Goal: Task Accomplishment & Management: Manage account settings

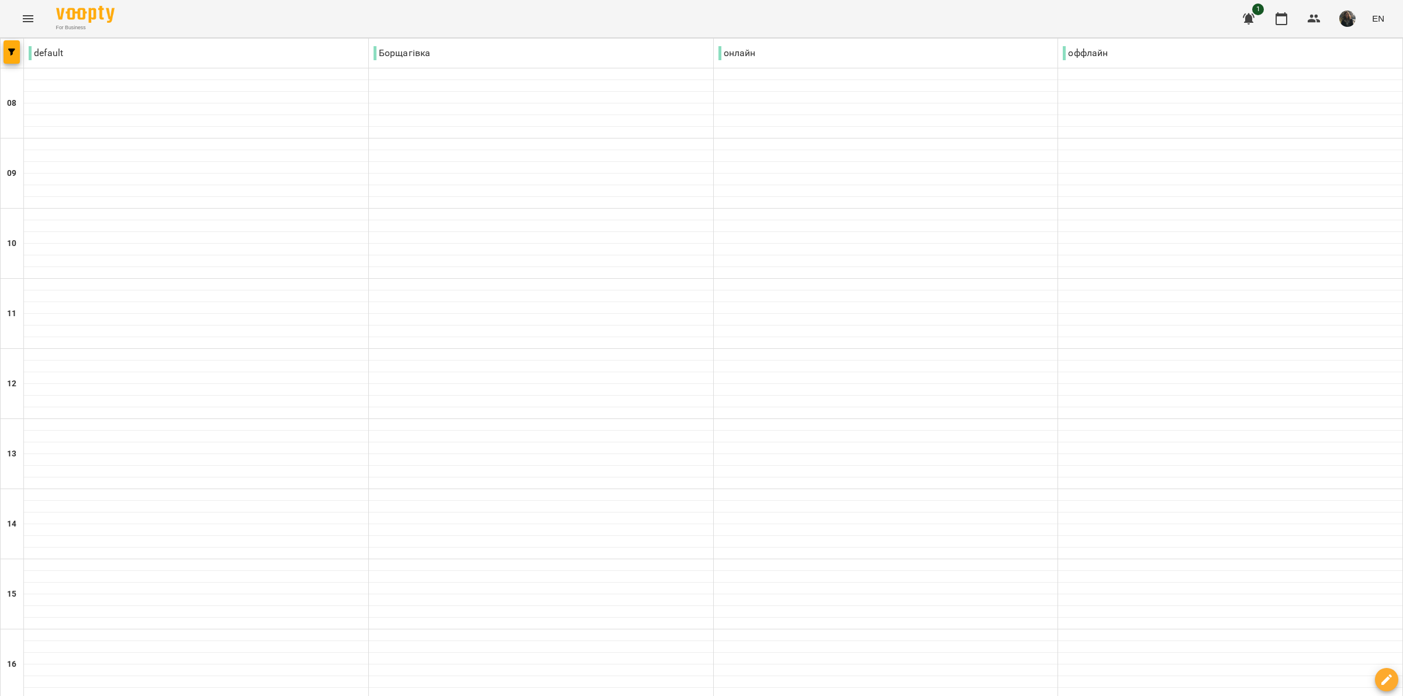
scroll to position [500, 0]
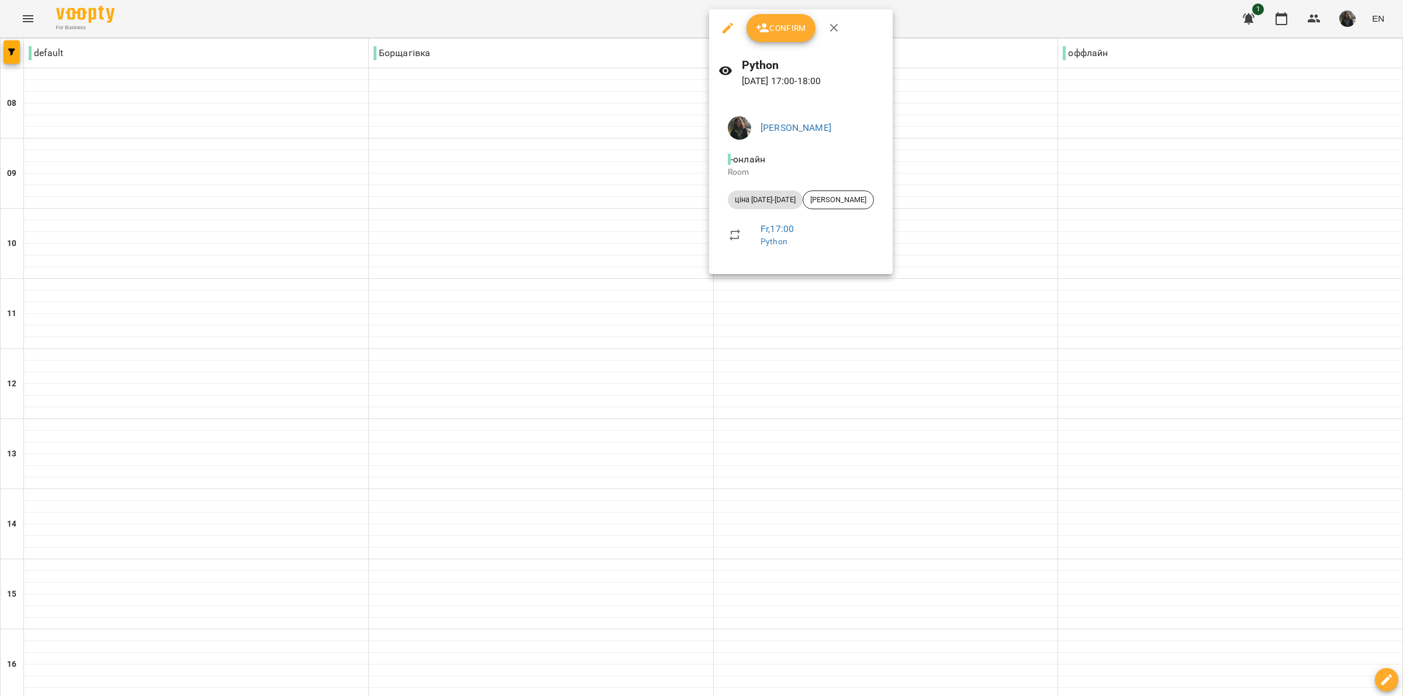
click at [766, 37] on button "Confirm" at bounding box center [781, 28] width 69 height 28
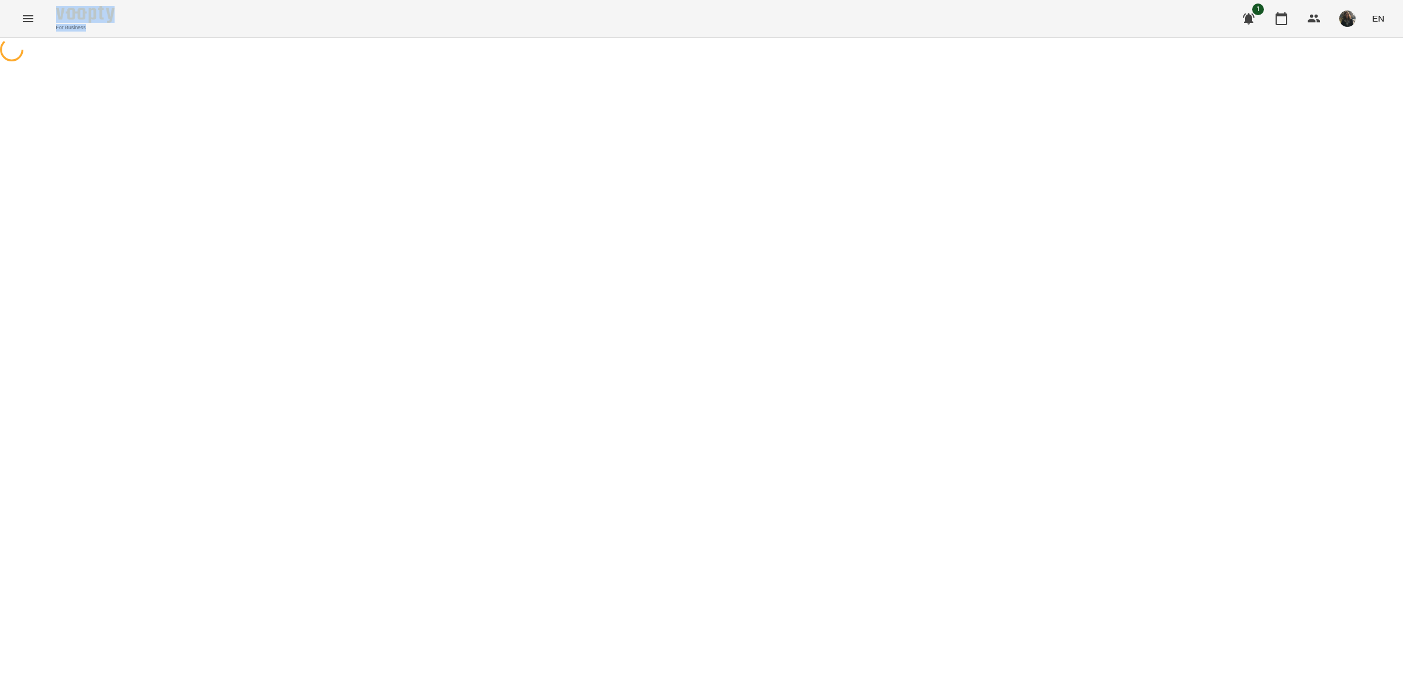
click at [258, 22] on div "For Business 1 EN" at bounding box center [701, 18] width 1403 height 37
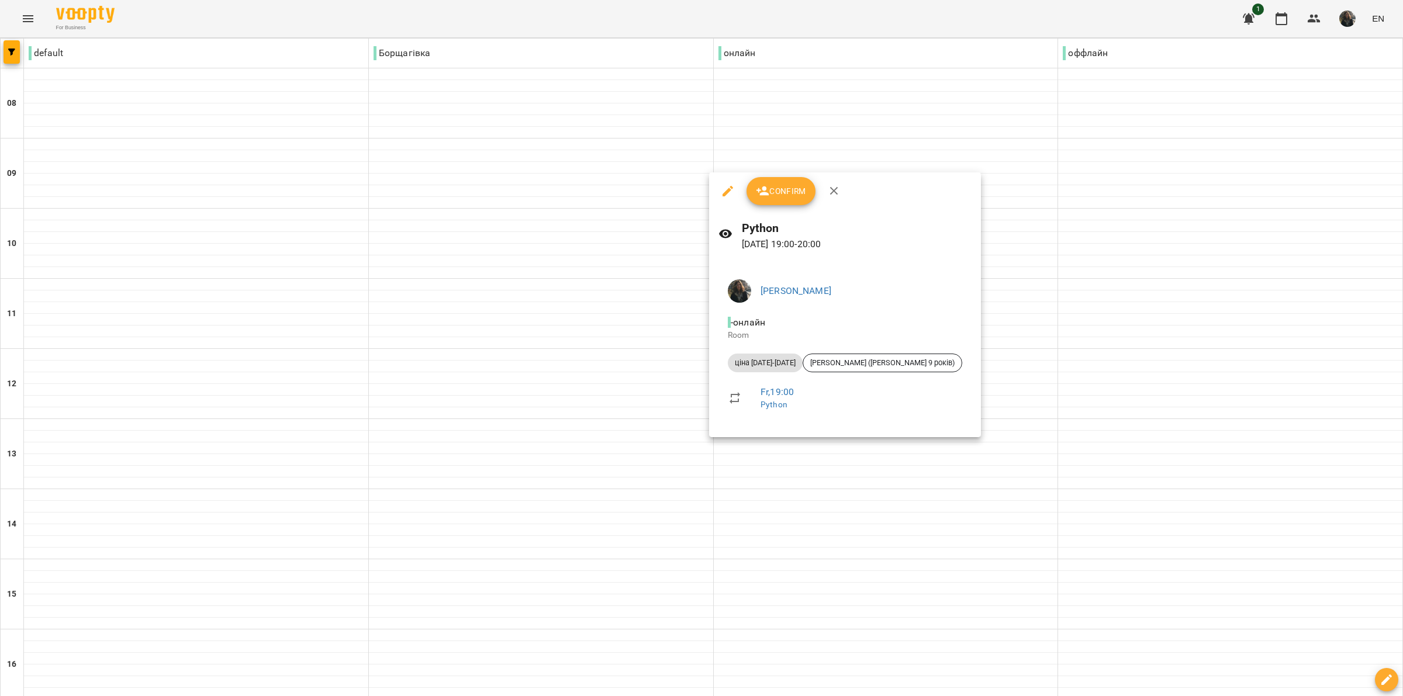
click at [783, 188] on span "Confirm" at bounding box center [781, 191] width 50 height 14
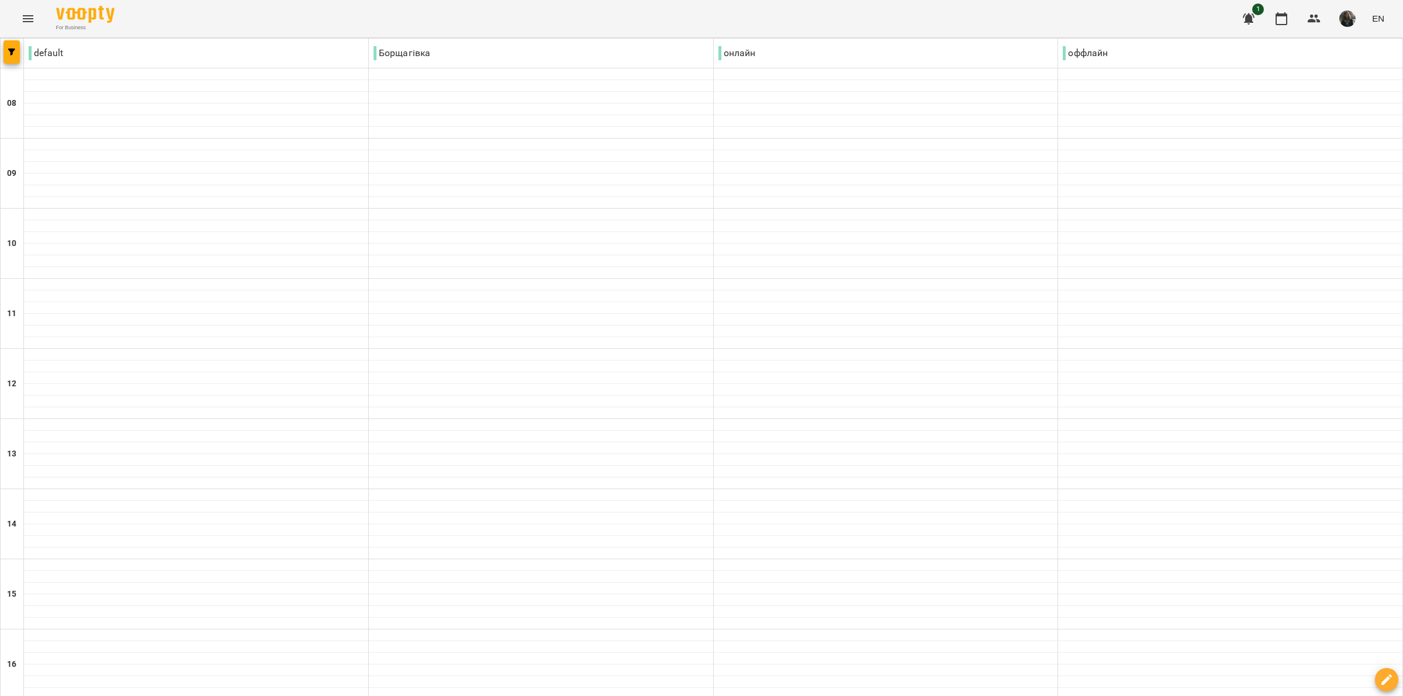
scroll to position [512, 0]
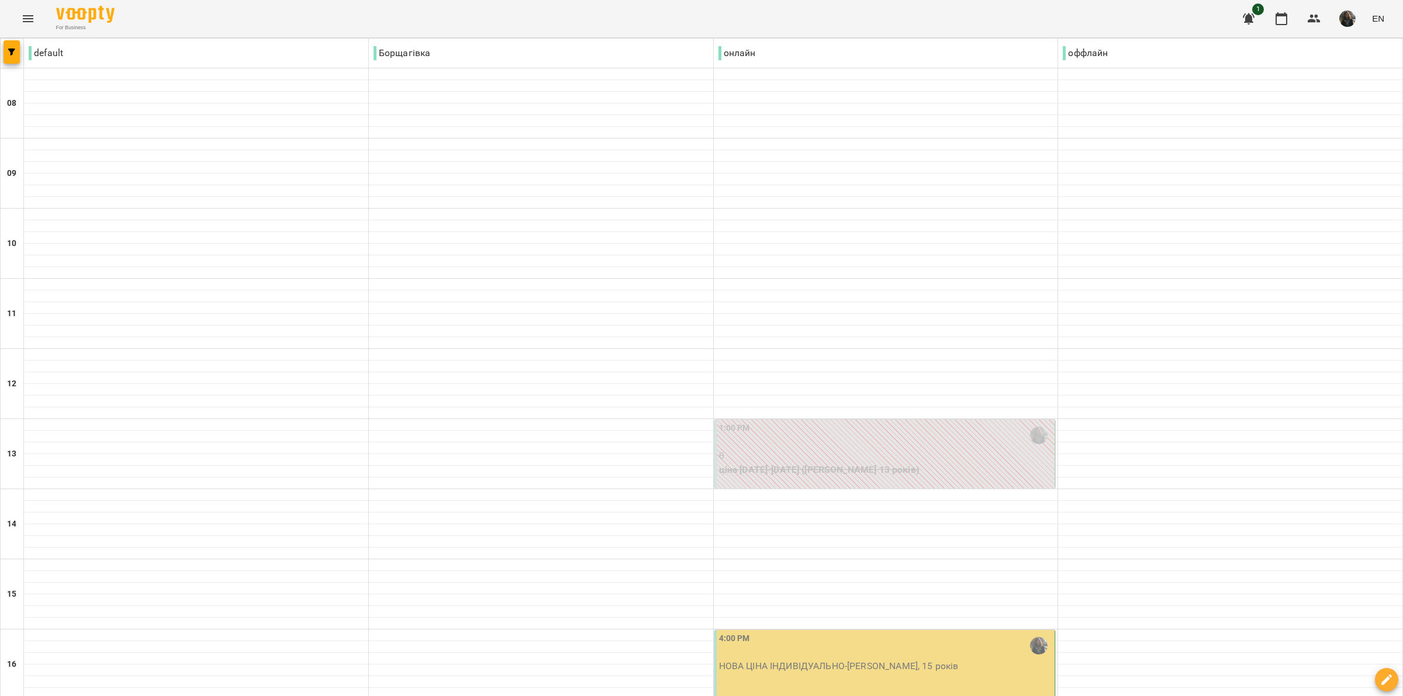
scroll to position [439, 0]
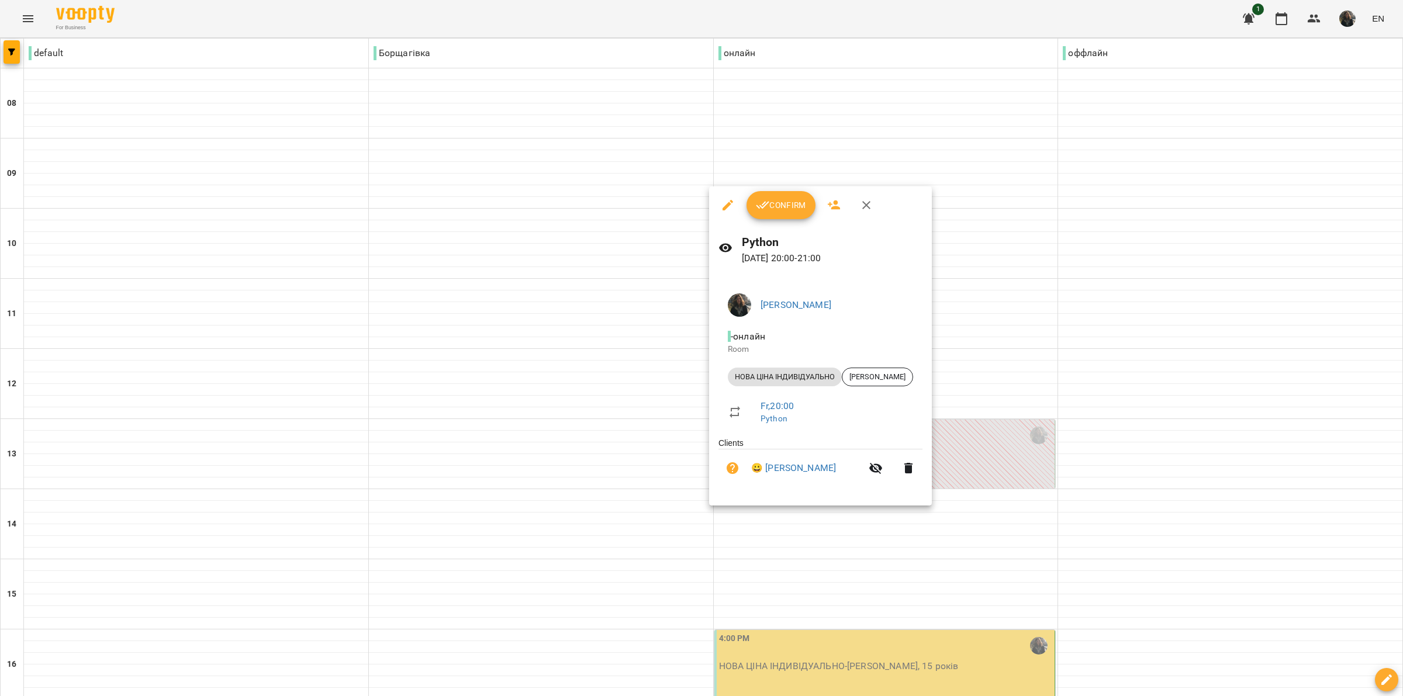
click at [978, 231] on div at bounding box center [701, 348] width 1403 height 696
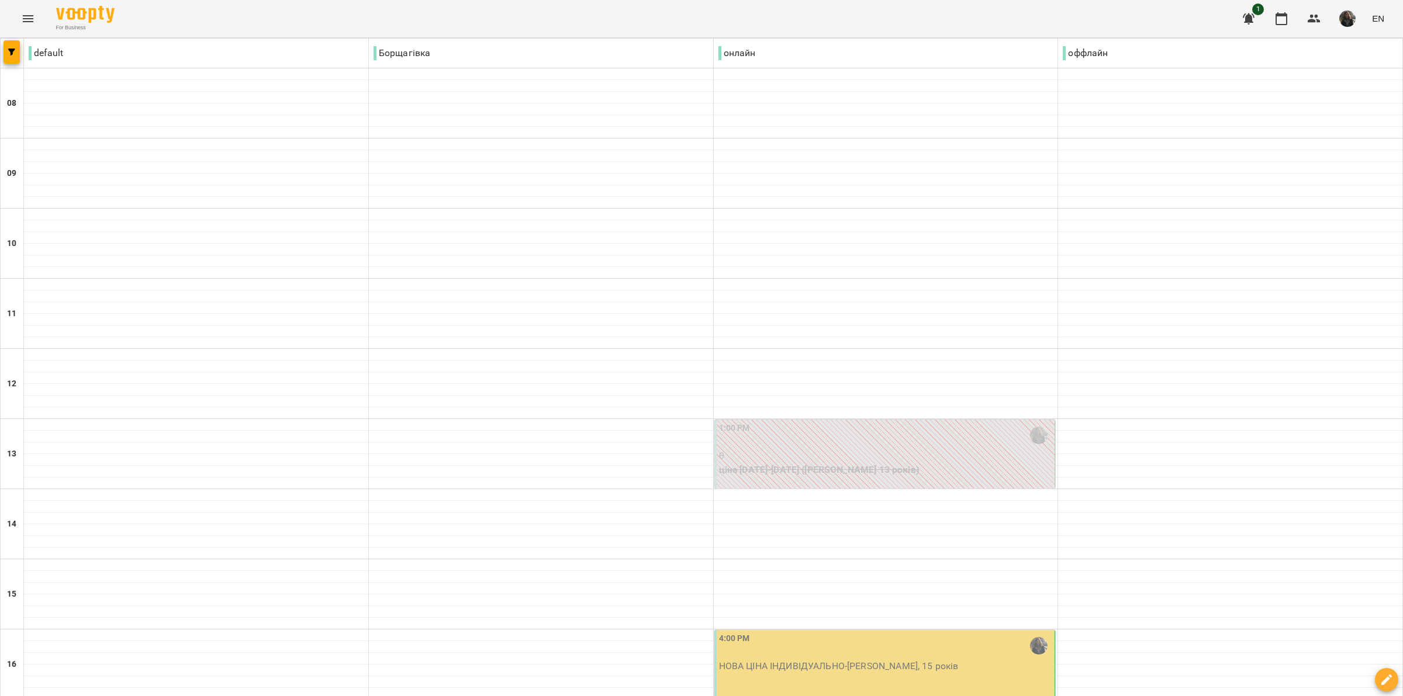
click at [971, 660] on p "НОВА ЦІНА ІНДИВІДУАЛЬНО - [PERSON_NAME], 15 років" at bounding box center [886, 667] width 334 height 14
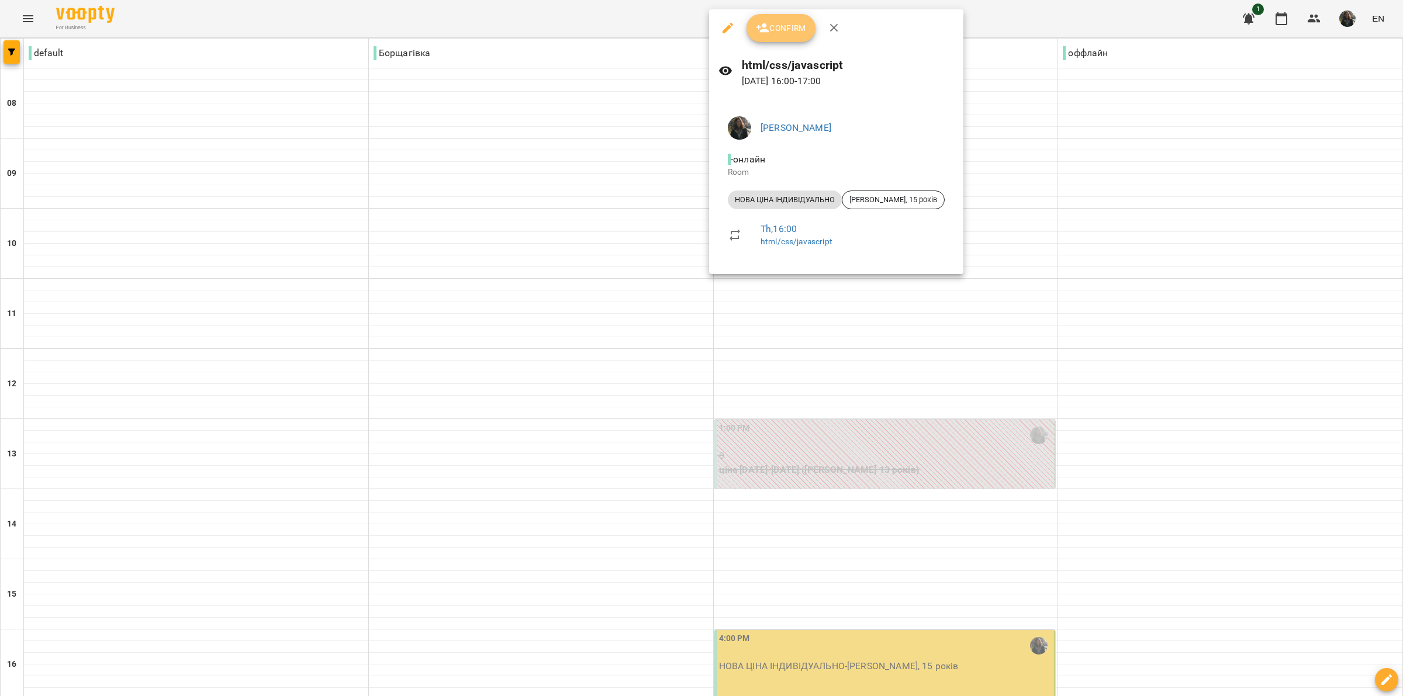
click at [775, 37] on button "Confirm" at bounding box center [781, 28] width 69 height 28
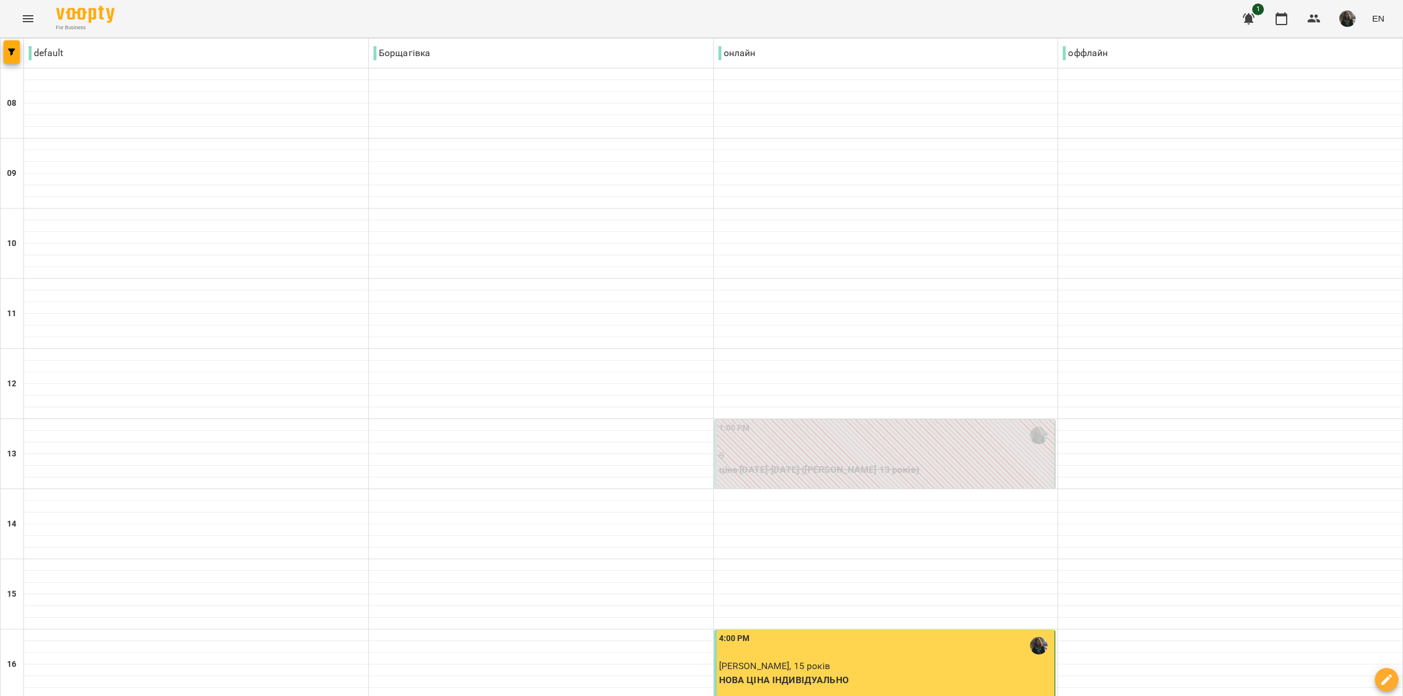
scroll to position [512, 0]
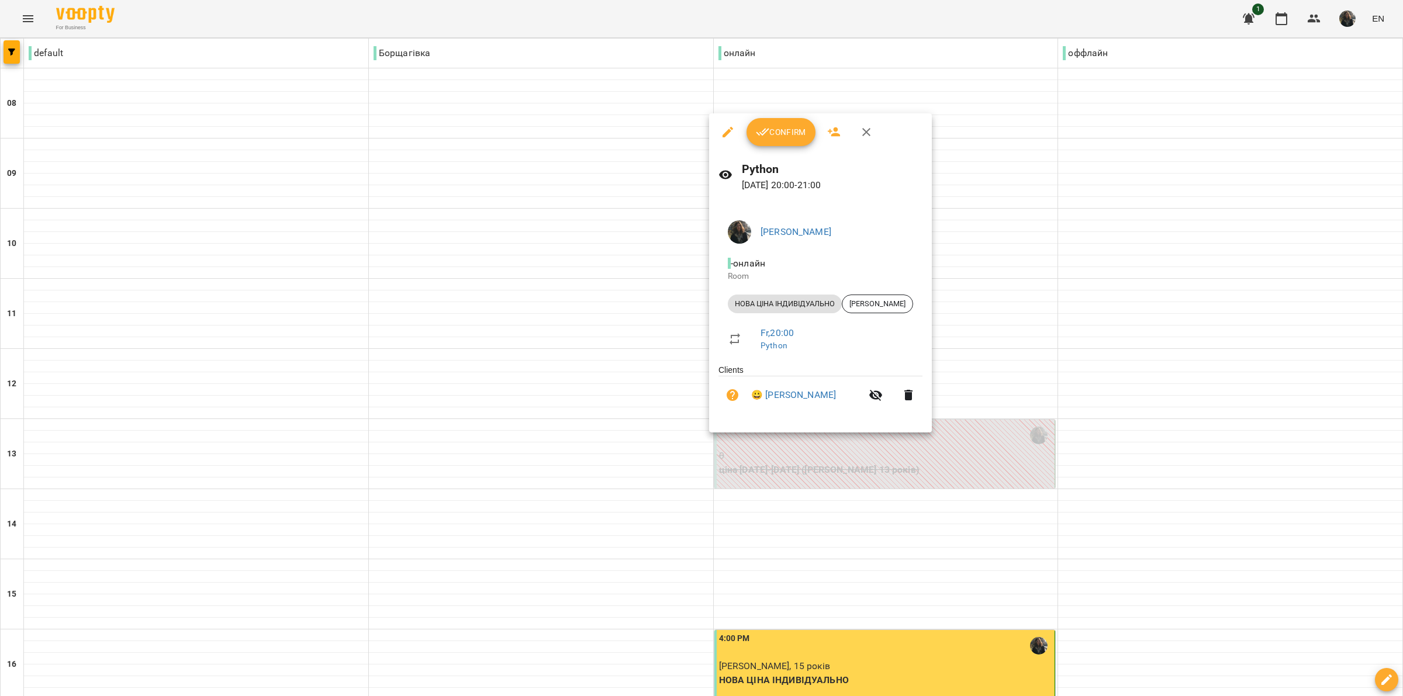
click at [772, 147] on div "Confirm" at bounding box center [820, 131] width 223 height 37
click at [772, 137] on span "Confirm" at bounding box center [781, 132] width 50 height 14
click at [140, 34] on div "For Business 1 EN" at bounding box center [701, 18] width 1403 height 37
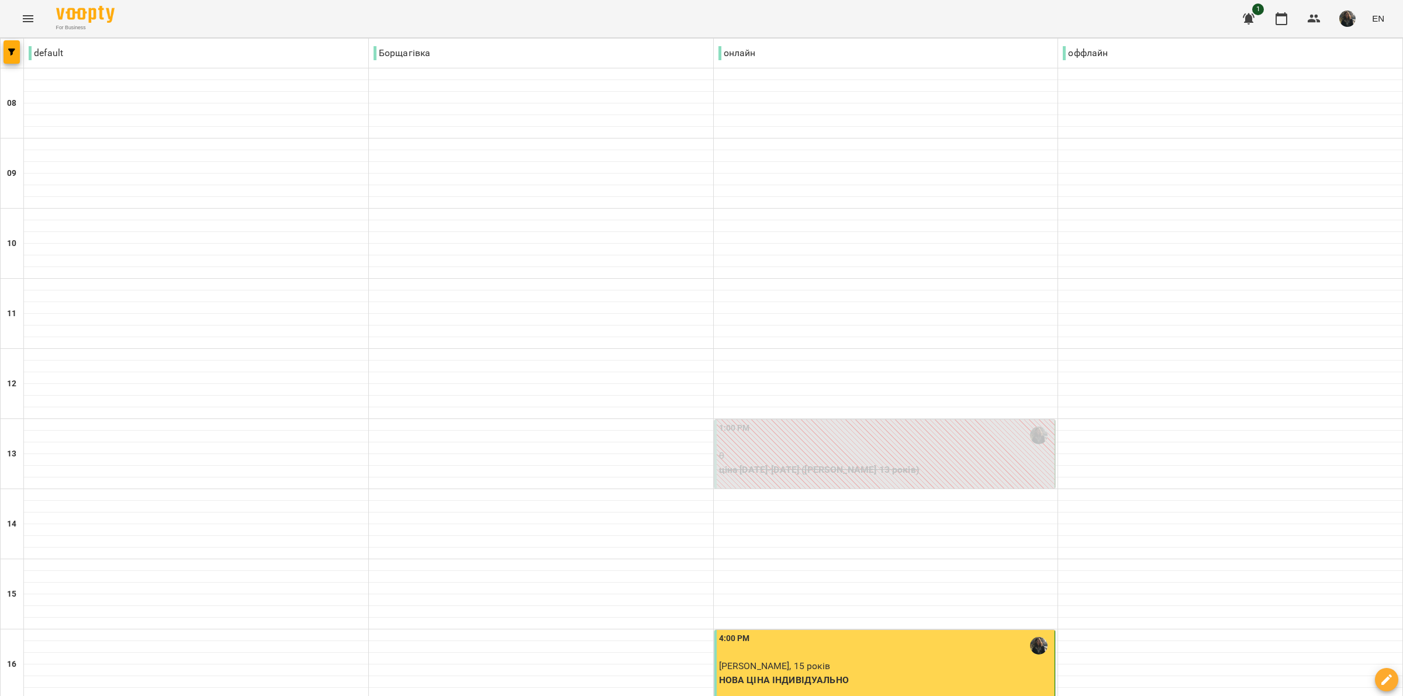
scroll to position [365, 0]
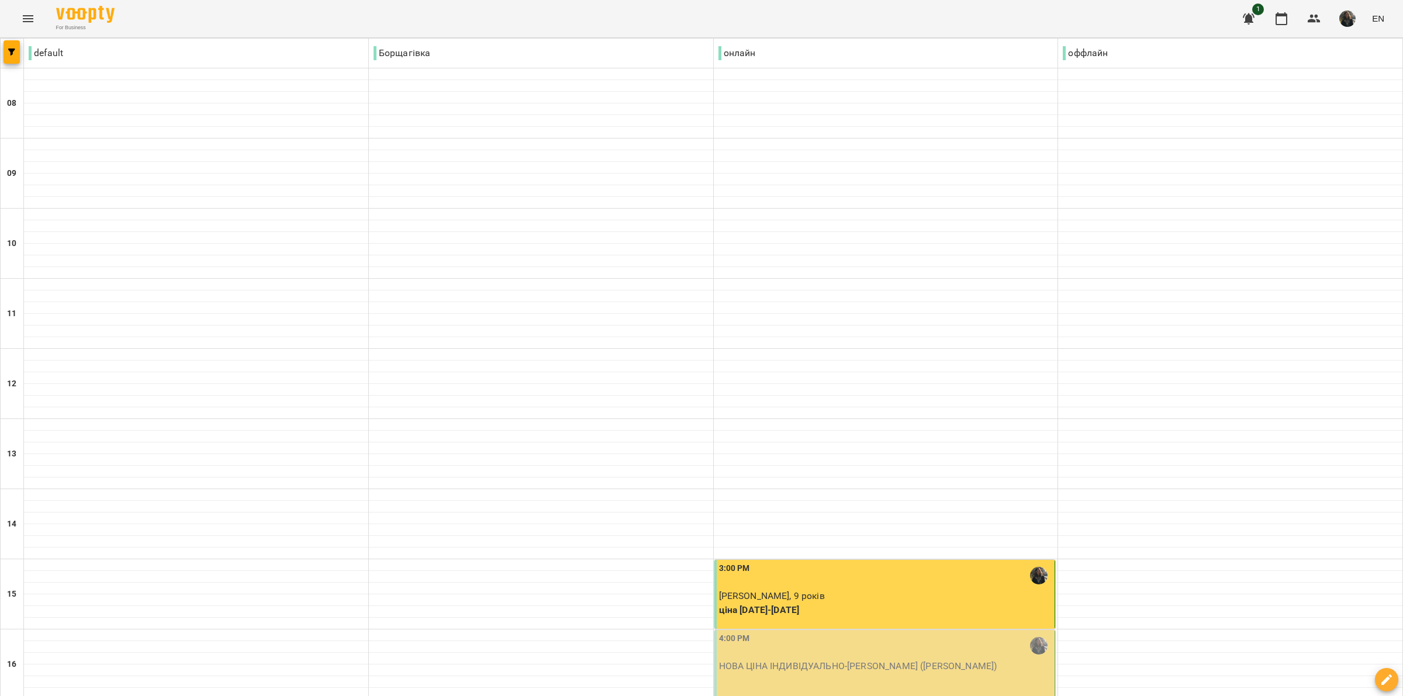
type input "**********"
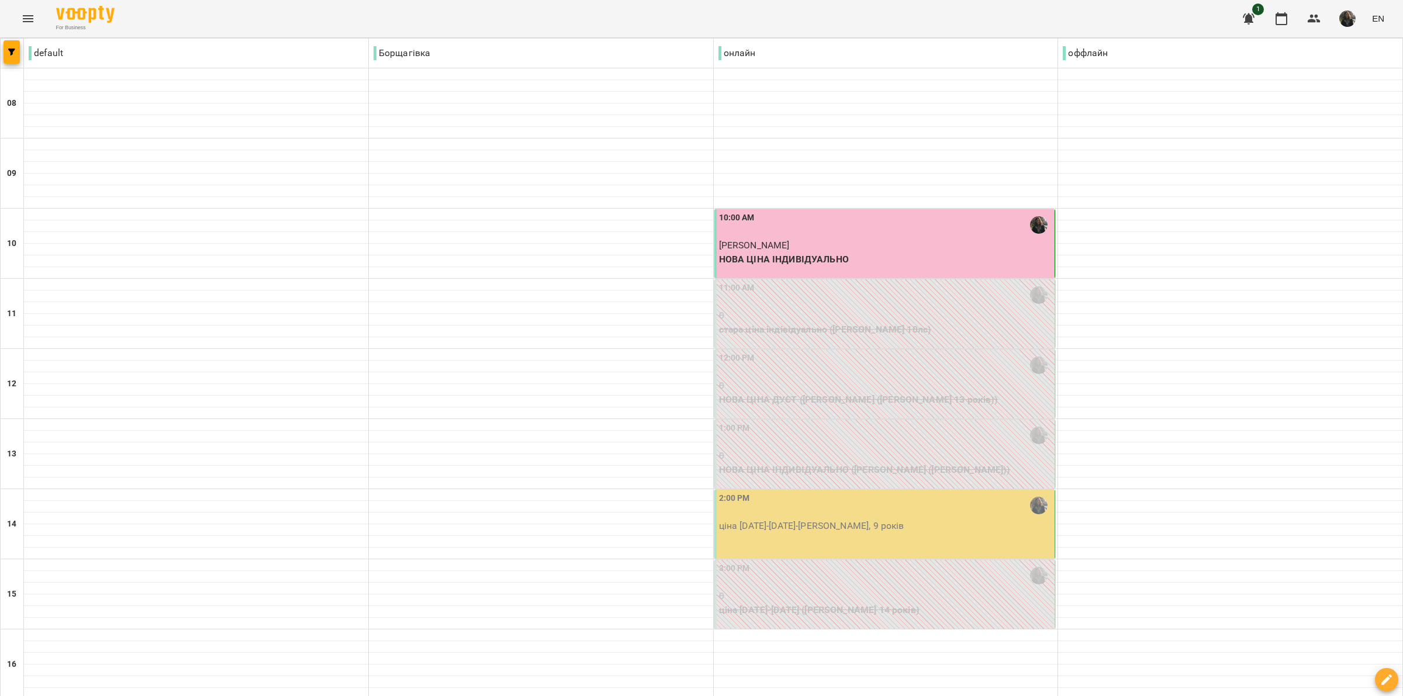
scroll to position [146, 0]
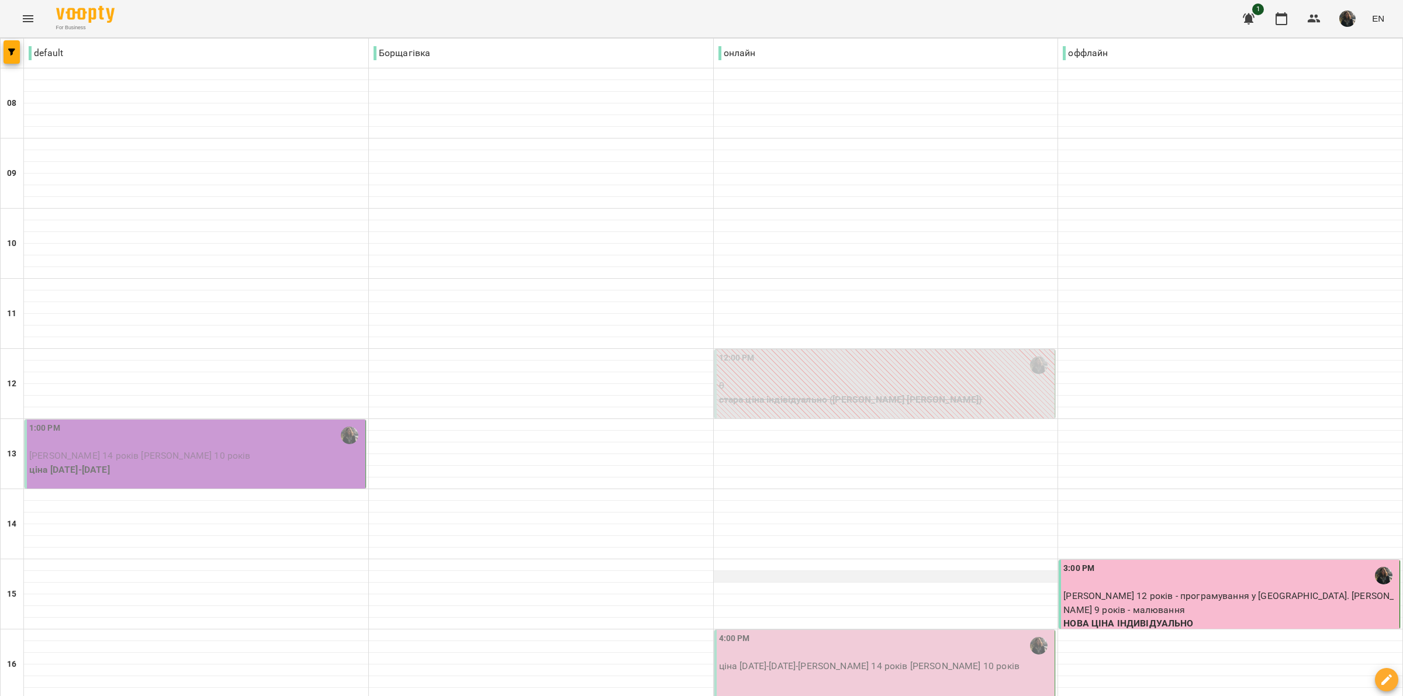
scroll to position [219, 0]
click at [264, 463] on p "ціна [DATE]-[DATE]" at bounding box center [196, 470] width 334 height 14
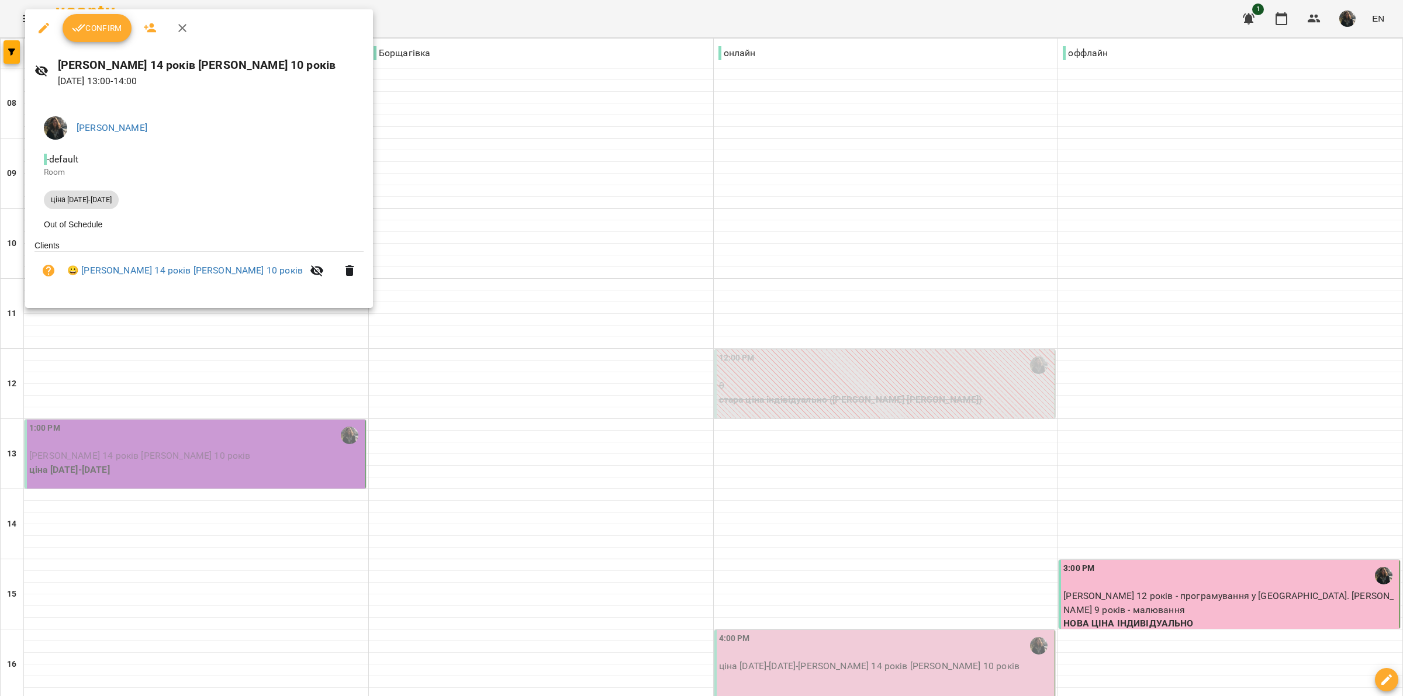
click at [302, 380] on div at bounding box center [701, 348] width 1403 height 696
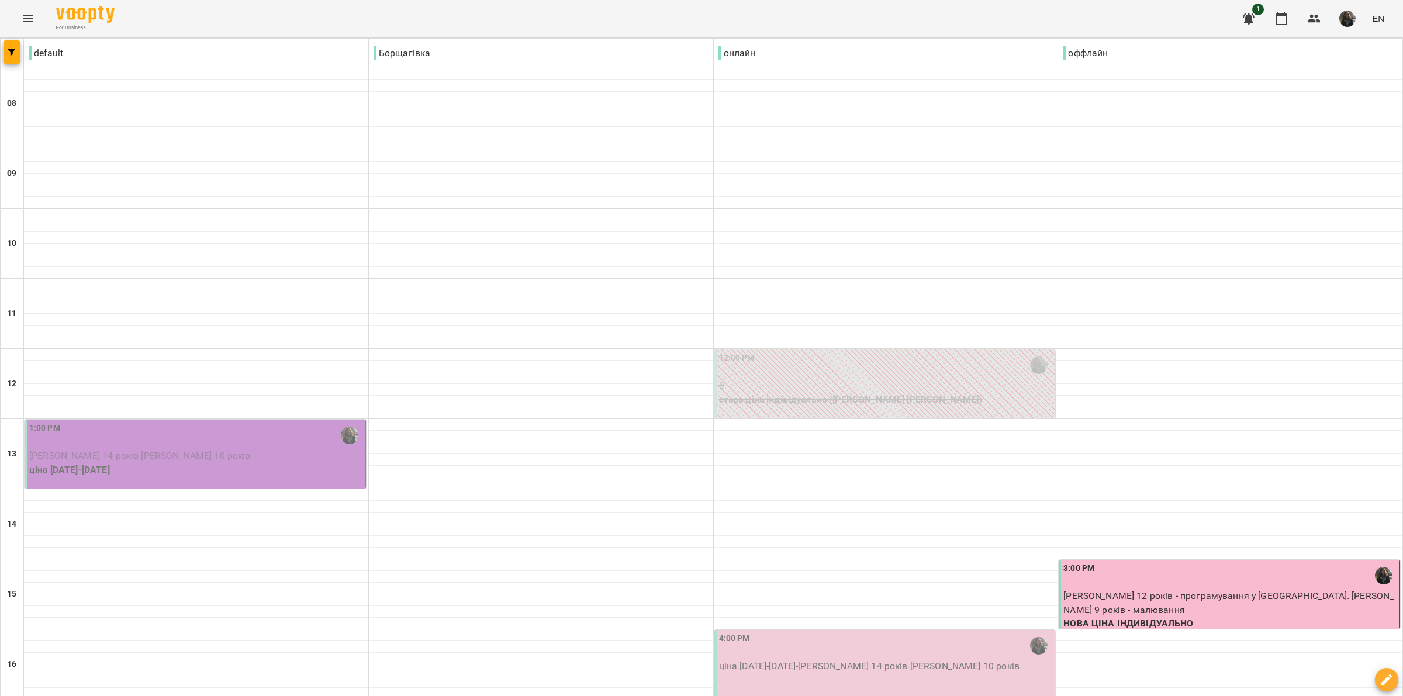
click at [269, 449] on p "[PERSON_NAME] 14 років [PERSON_NAME] 10 років" at bounding box center [196, 456] width 334 height 14
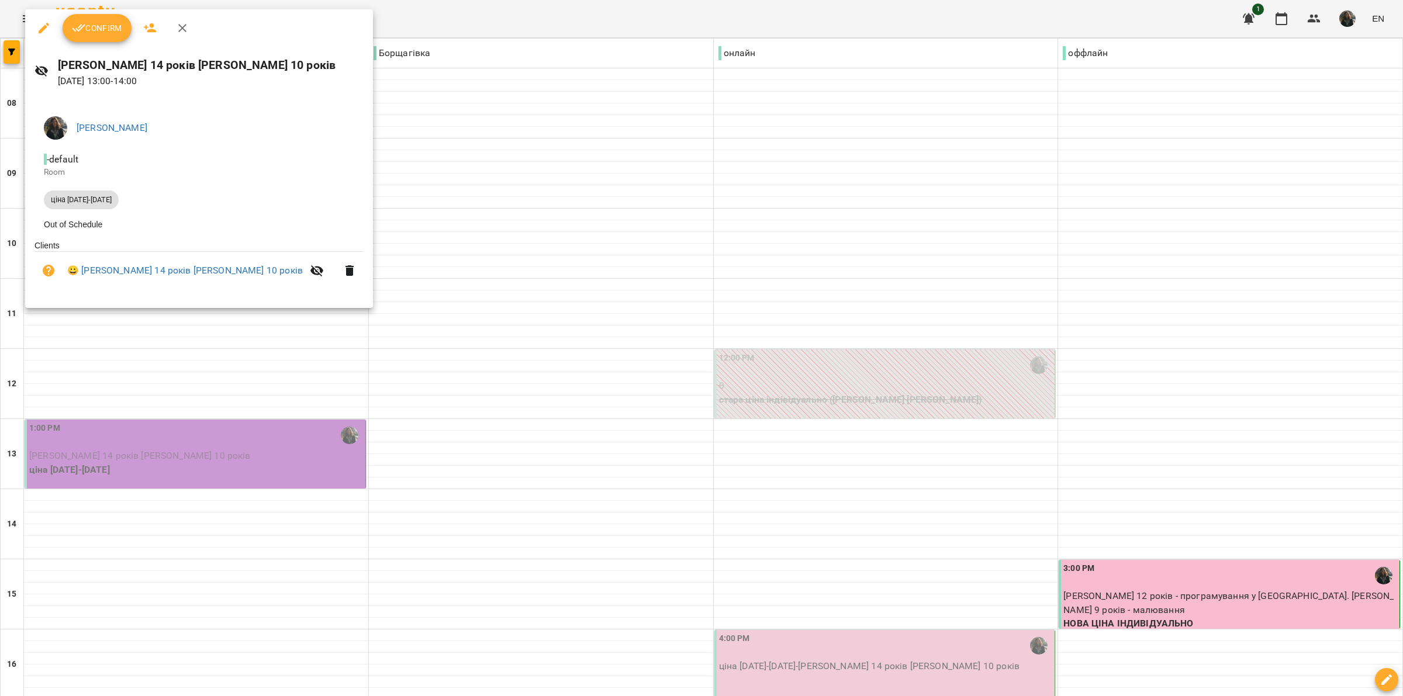
click at [449, 378] on div at bounding box center [701, 348] width 1403 height 696
